Goal: Task Accomplishment & Management: Manage account settings

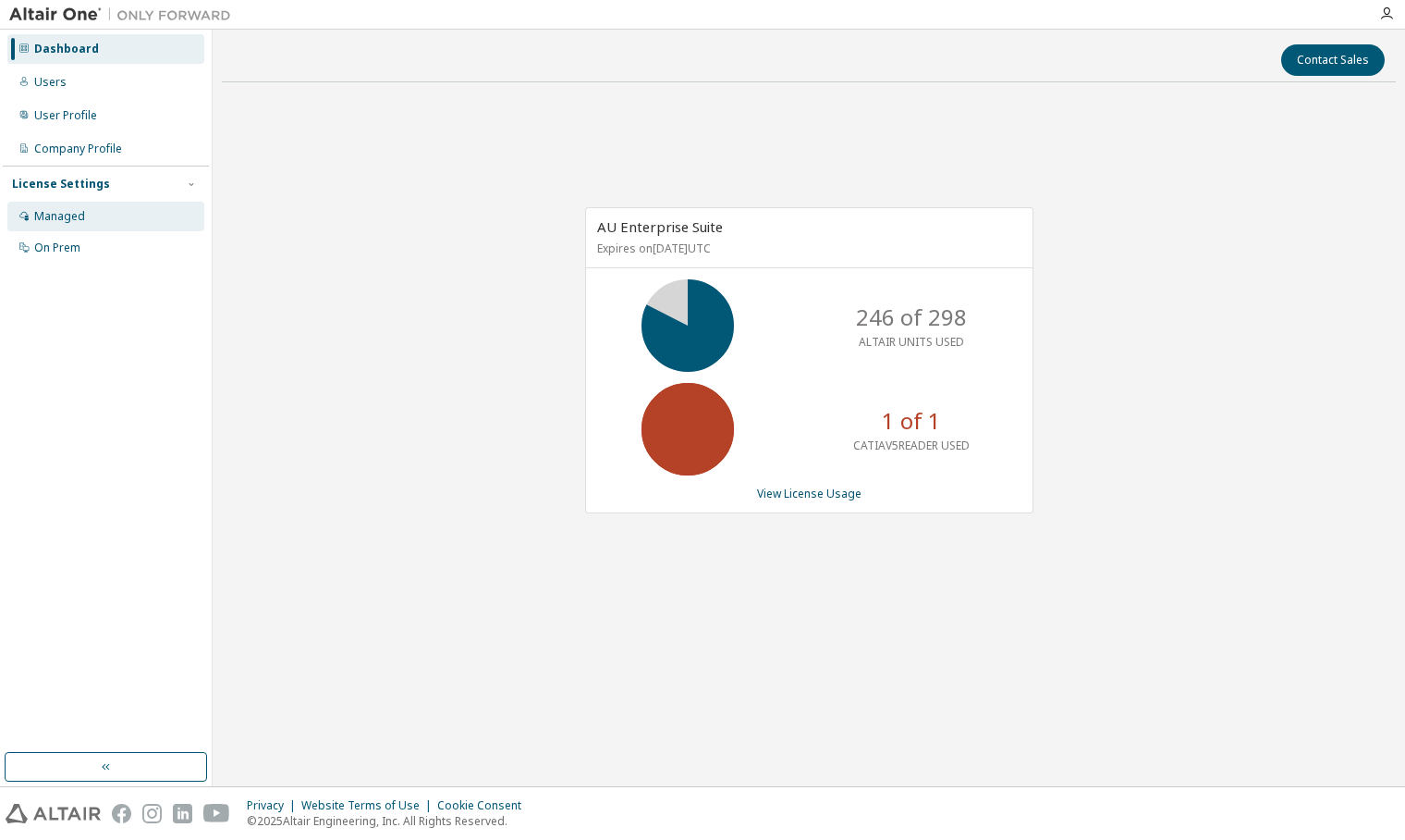
click at [72, 216] on div "Managed" at bounding box center [59, 217] width 51 height 15
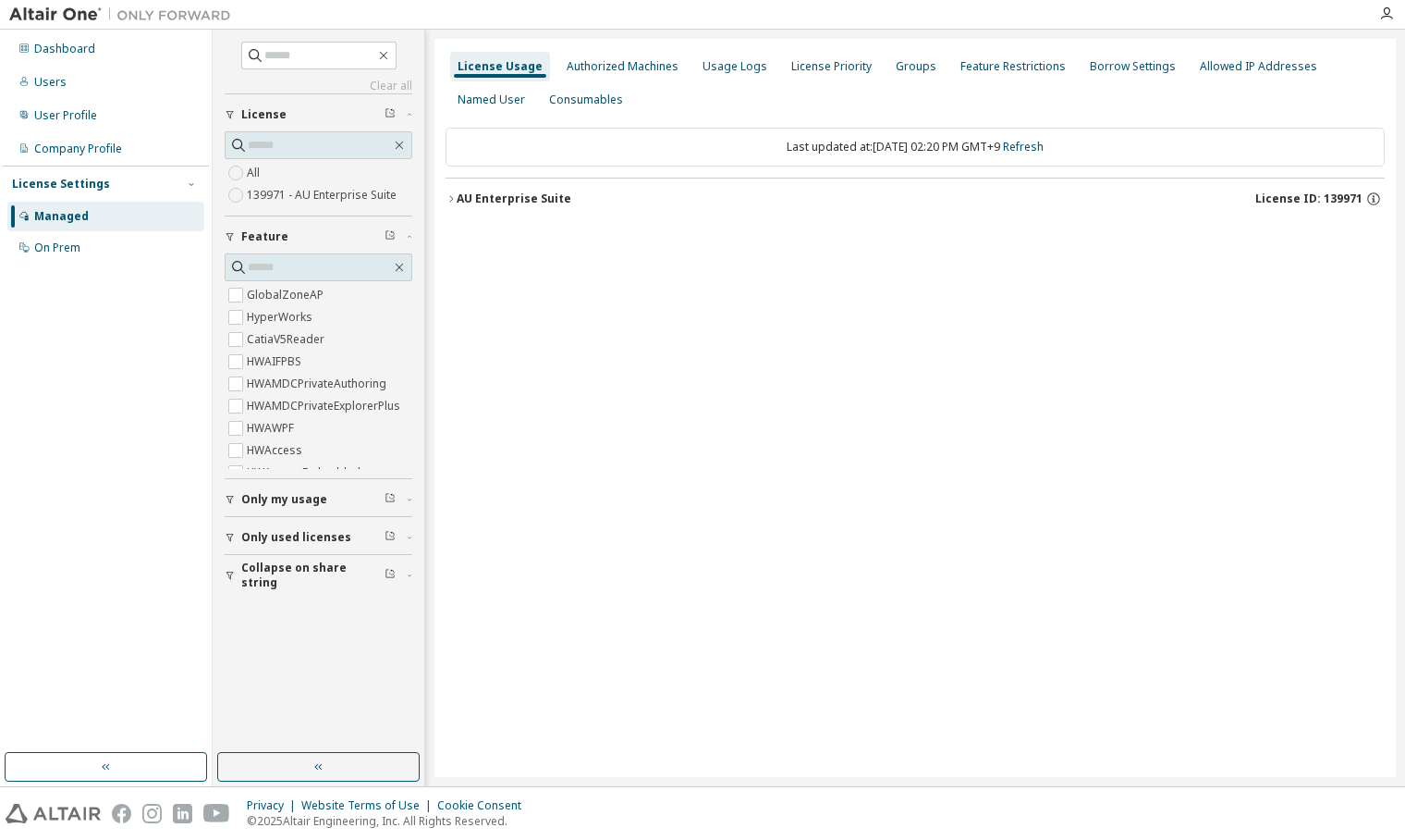
click at [449, 201] on icon "button" at bounding box center [451, 199] width 11 height 11
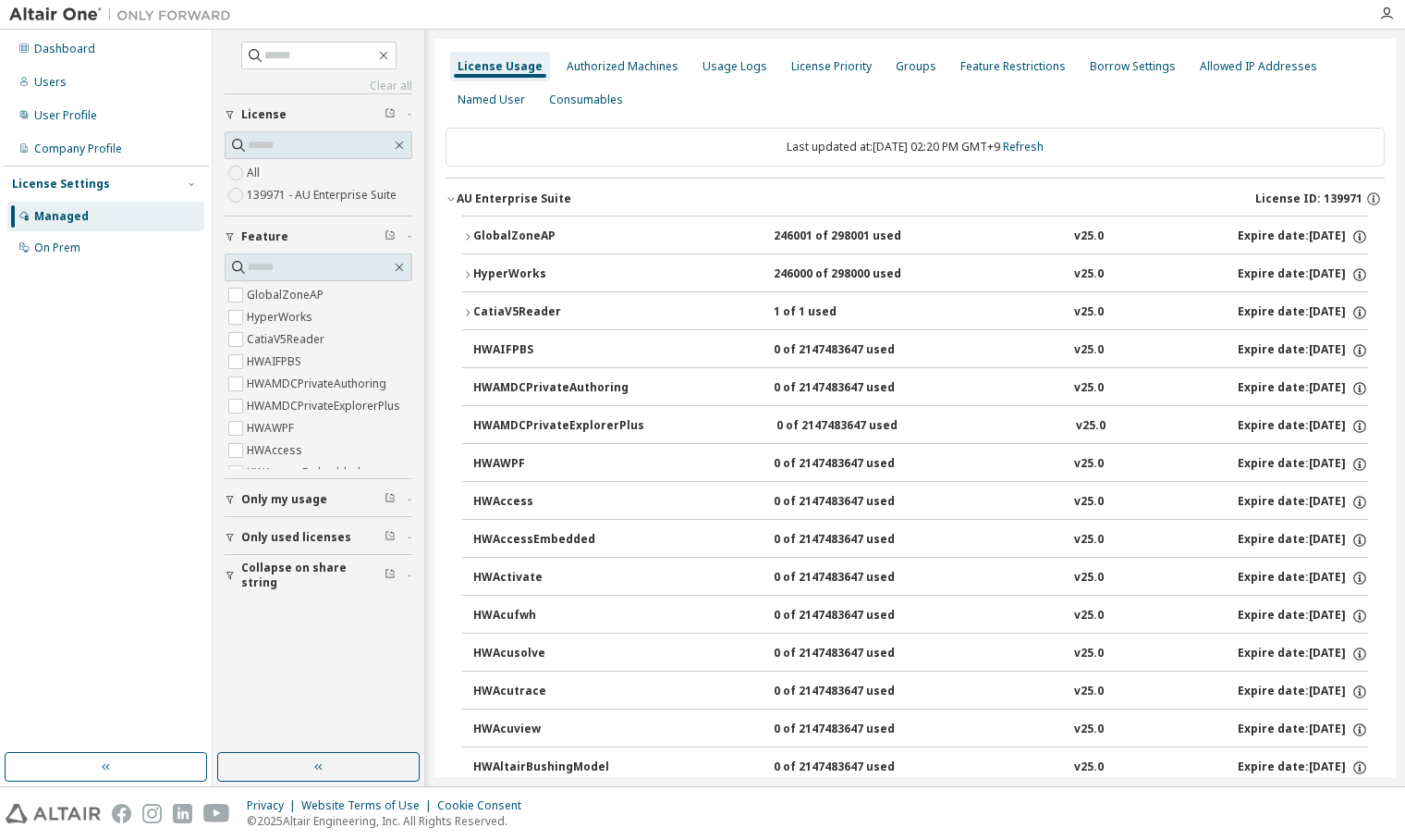
click at [491, 312] on div "CatiaV5Reader" at bounding box center [557, 313] width 167 height 17
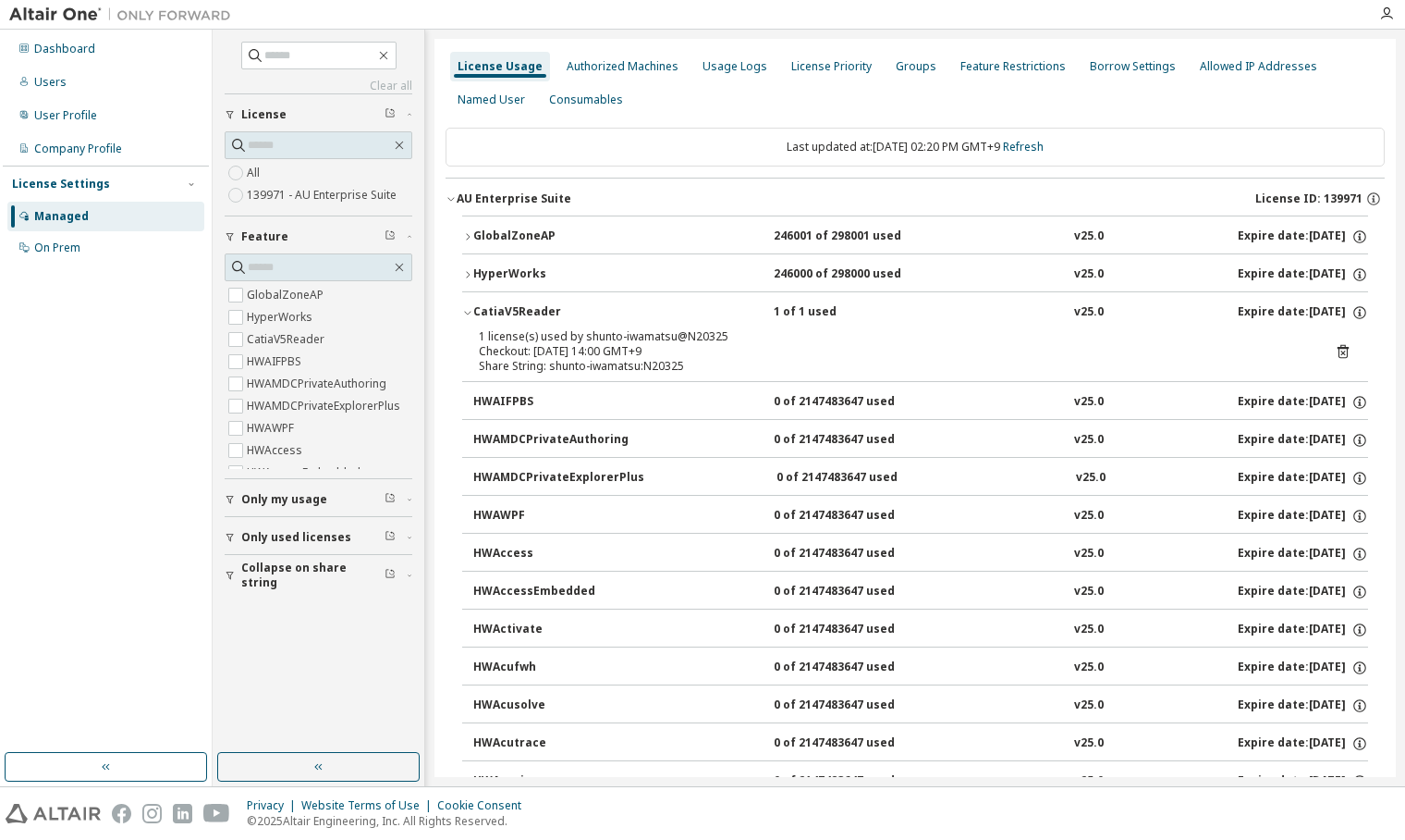
click at [1335, 352] on icon at bounding box center [1344, 351] width 17 height 17
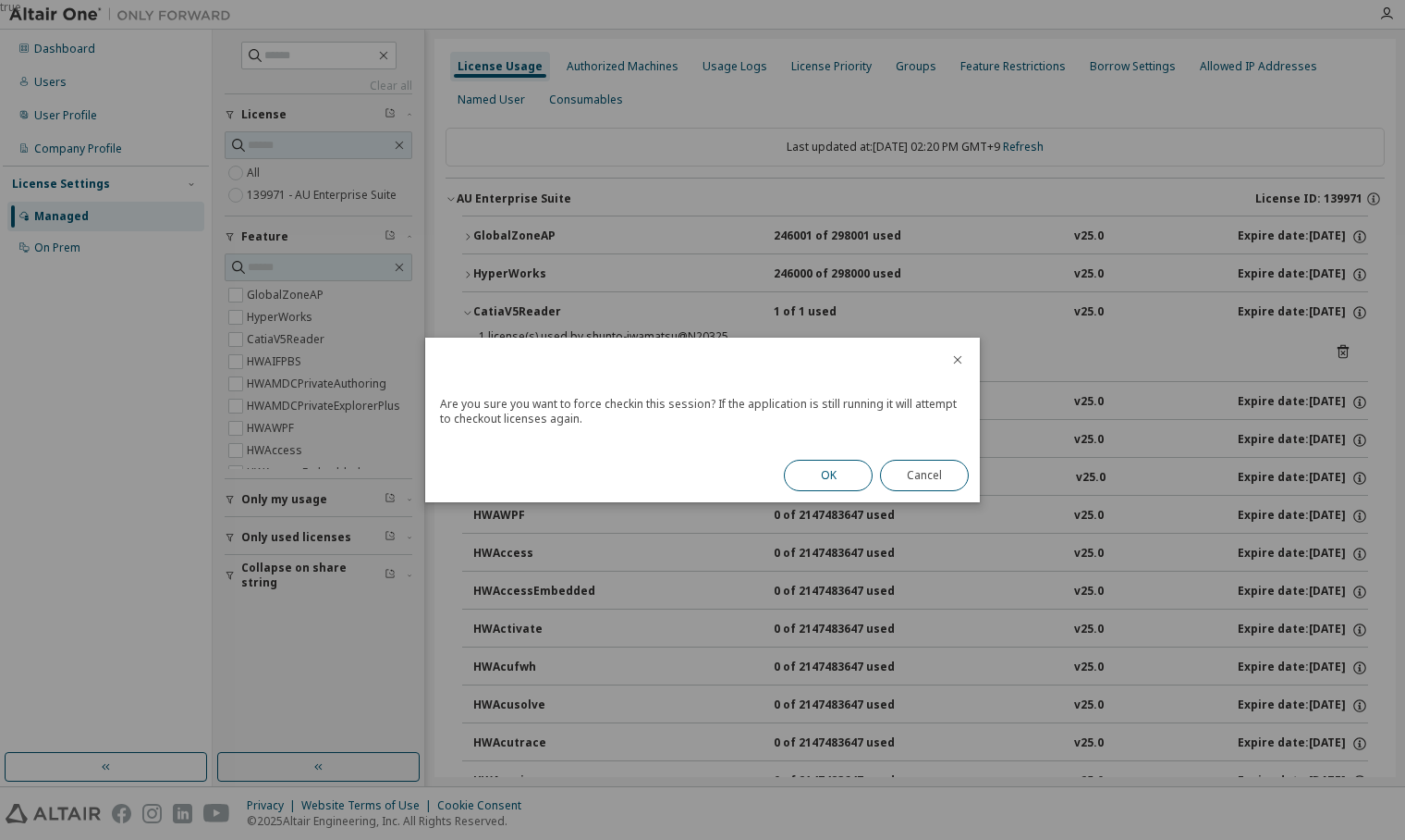
click at [830, 470] on button "OK" at bounding box center [829, 475] width 89 height 31
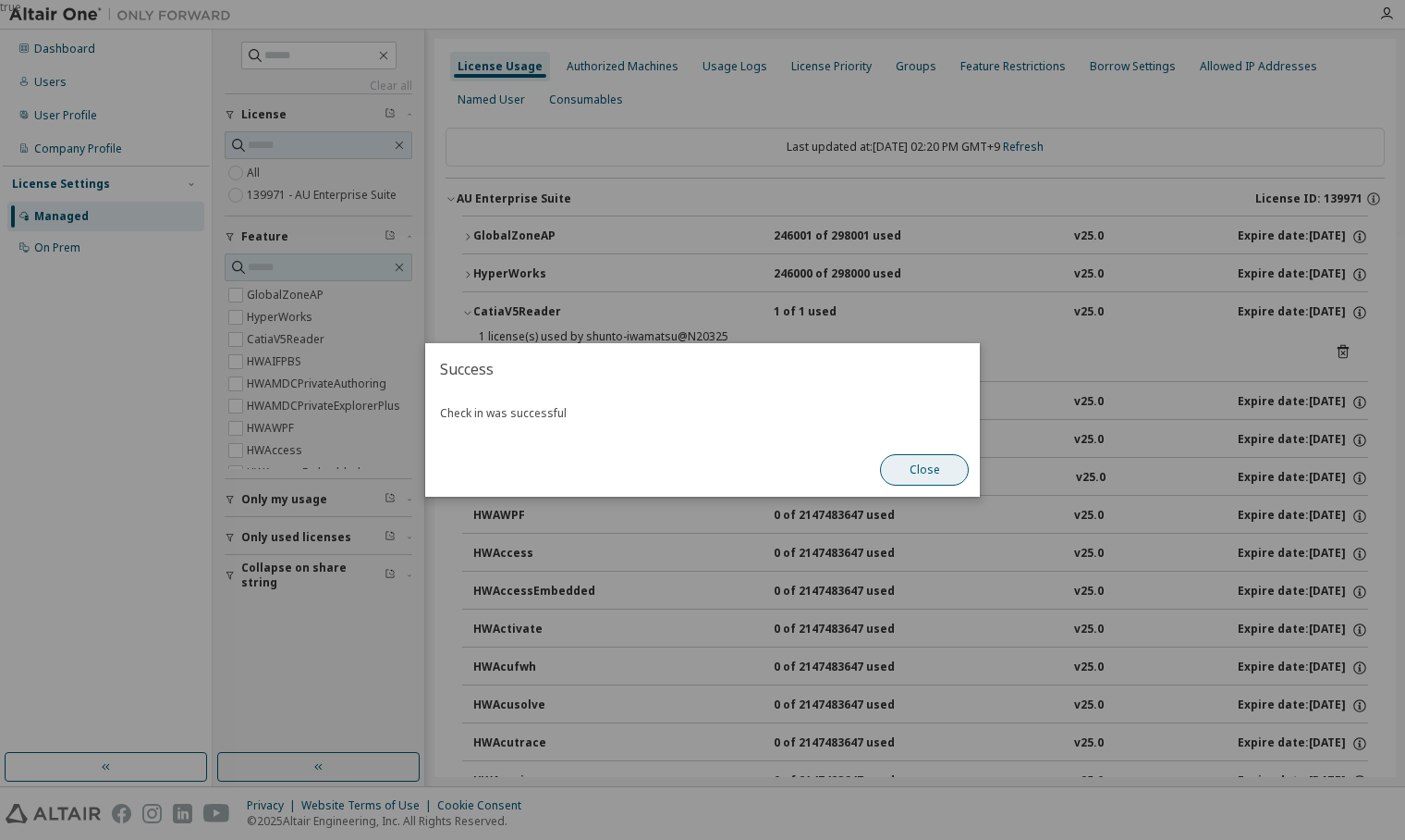
click at [926, 467] on button "Close" at bounding box center [925, 469] width 89 height 31
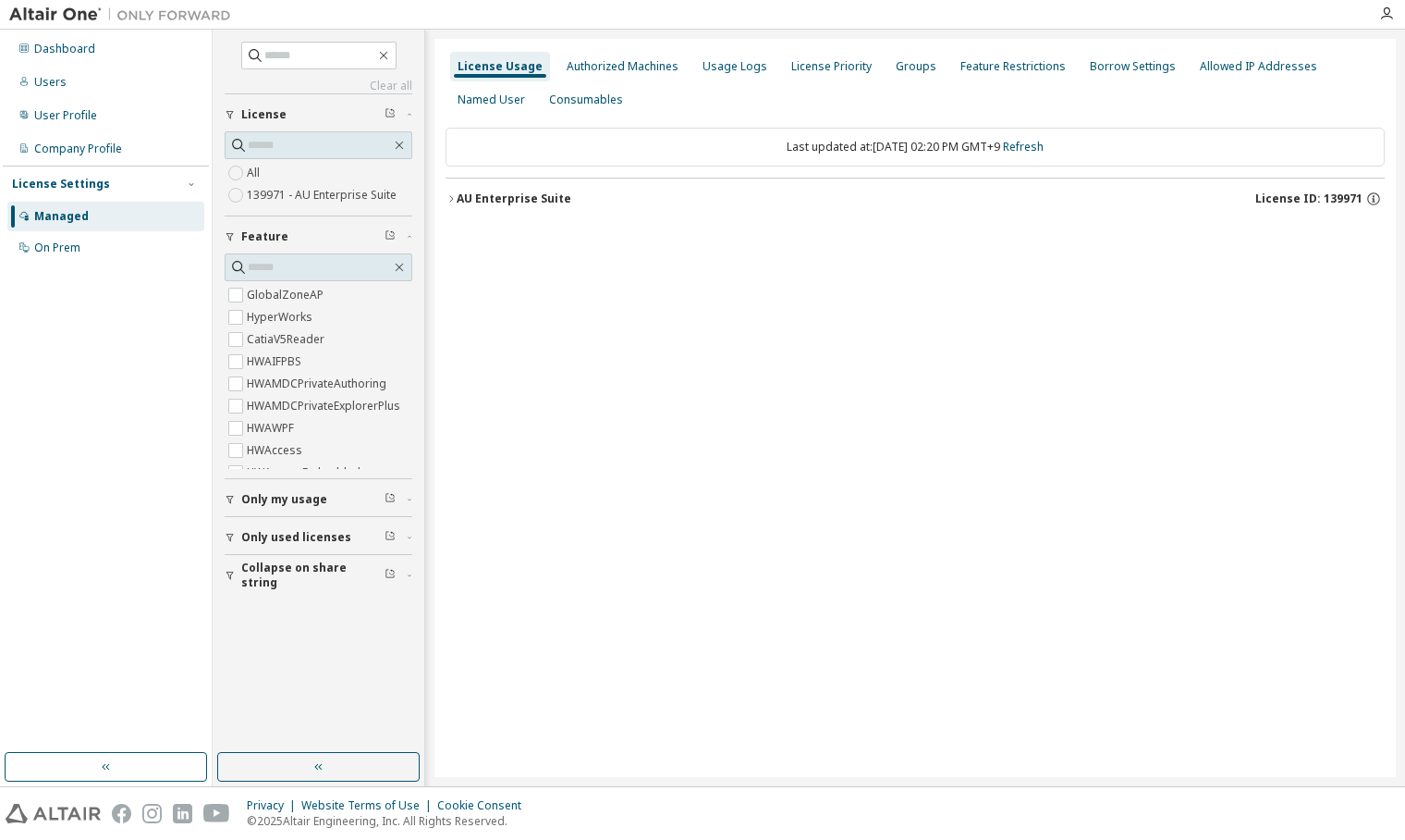
click at [451, 199] on icon "button" at bounding box center [451, 199] width 11 height 11
